Goal: Task Accomplishment & Management: Manage account settings

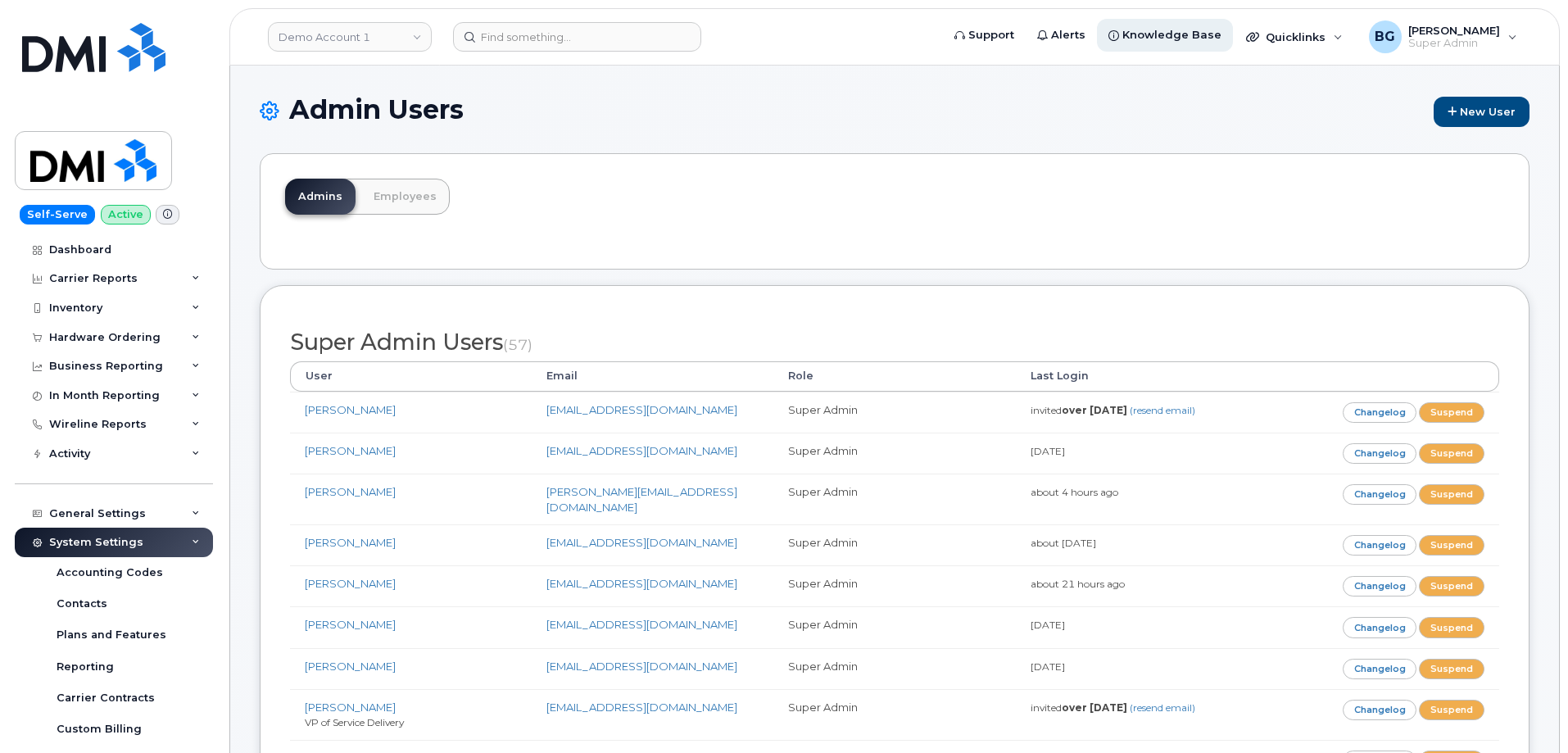
scroll to position [3992, 0]
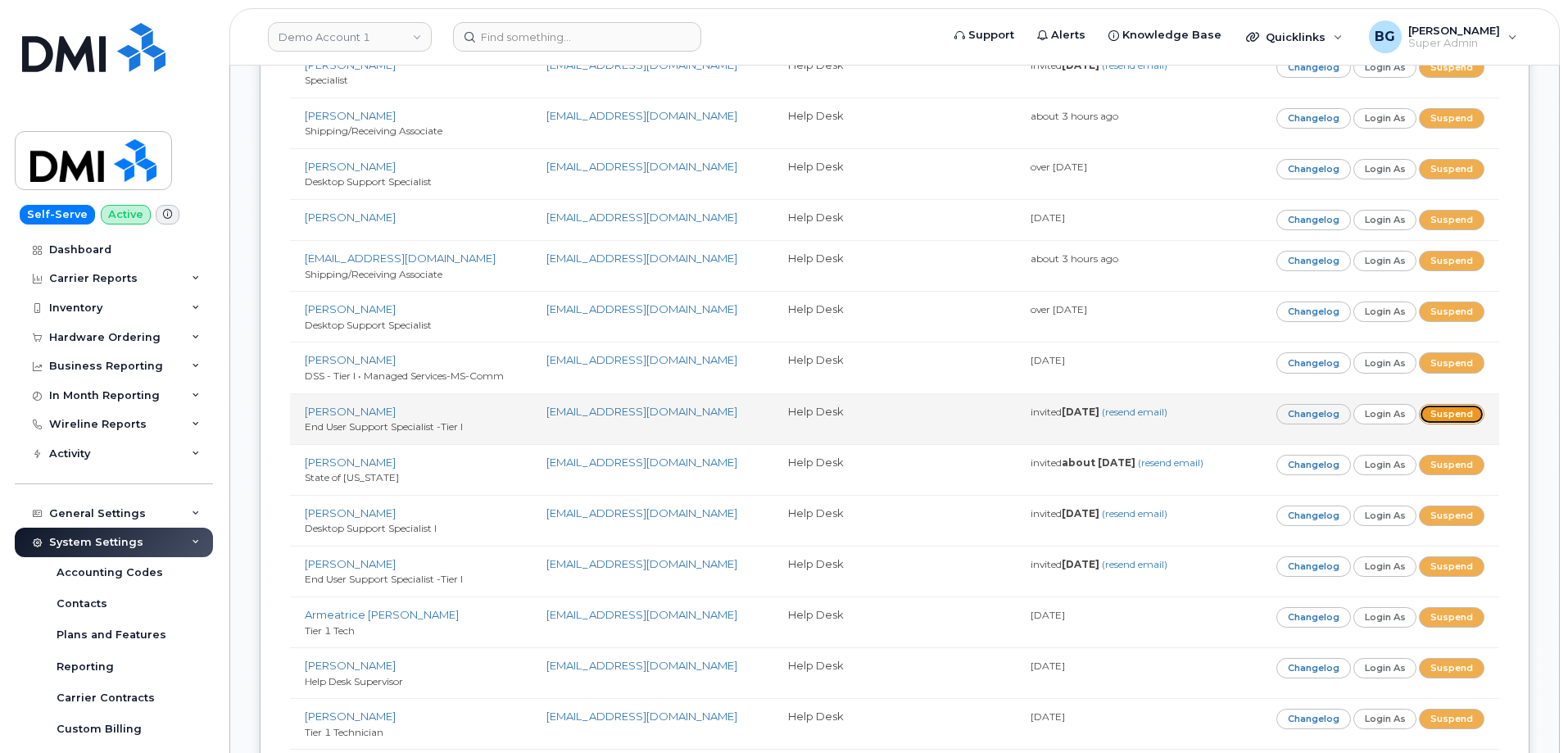
click at [1460, 404] on link "Suspend" at bounding box center [1452, 413] width 66 height 20
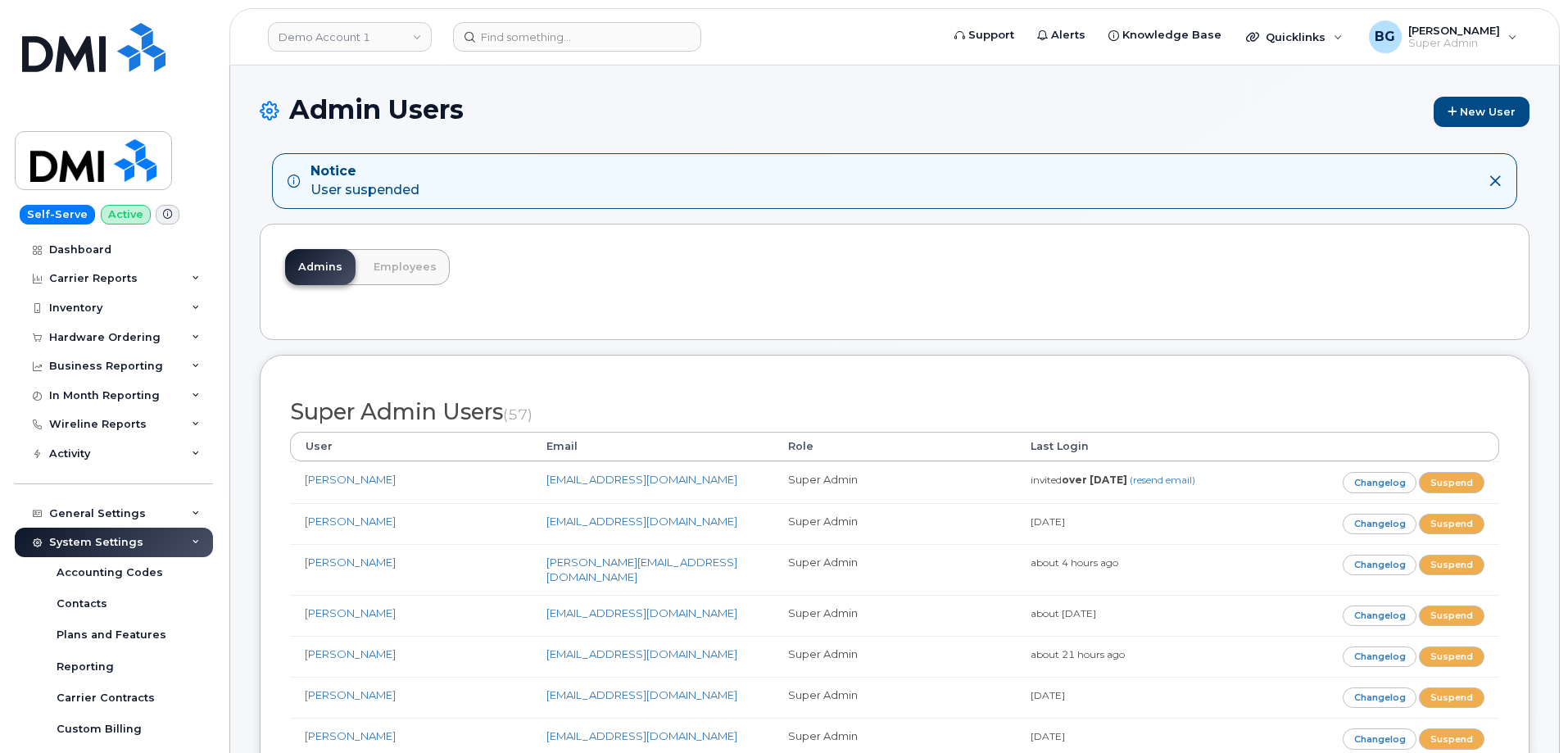
click at [1260, 112] on h1 "Admin Users New User" at bounding box center [894, 110] width 1270 height 32
